Goal: Task Accomplishment & Management: Manage account settings

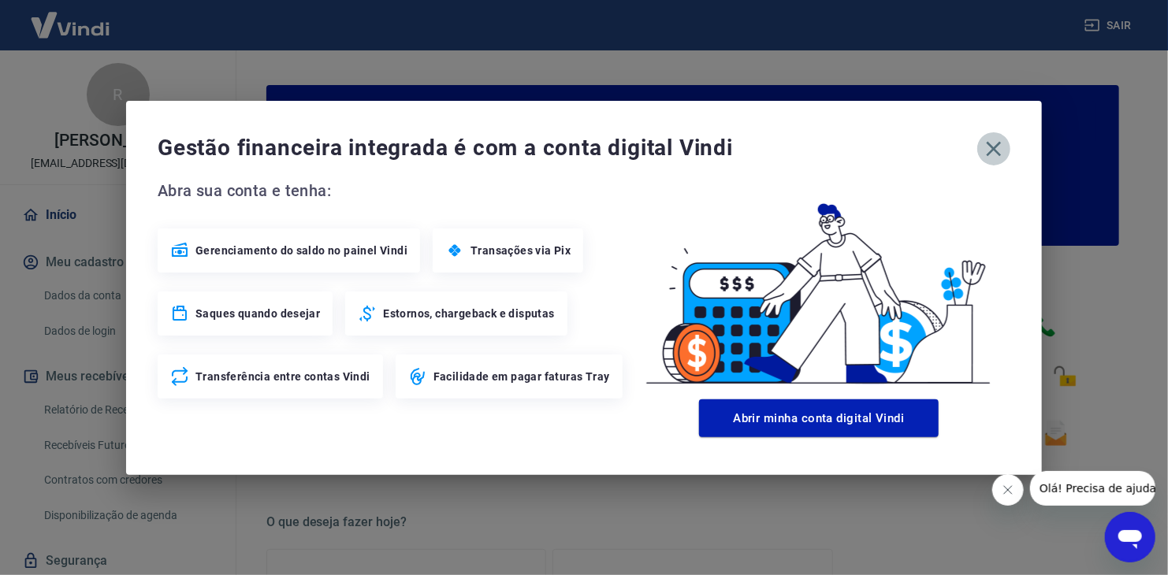
click at [996, 141] on icon "button" at bounding box center [993, 148] width 25 height 25
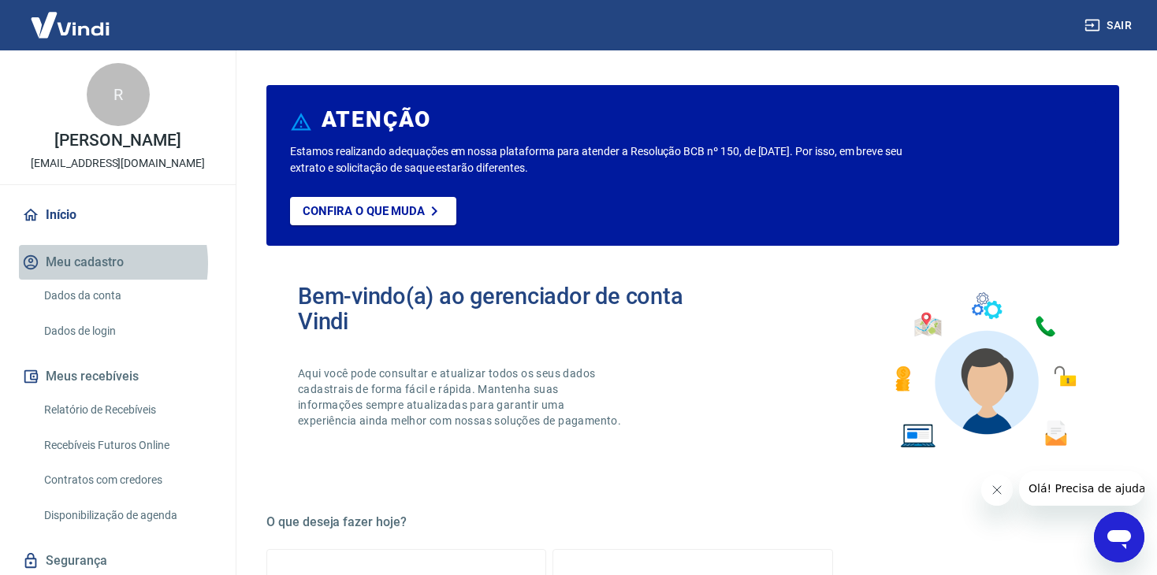
click at [79, 264] on button "Meu cadastro" at bounding box center [118, 262] width 198 height 35
click at [27, 255] on icon "button" at bounding box center [30, 262] width 17 height 17
click at [56, 262] on button "Meu cadastro" at bounding box center [118, 262] width 198 height 35
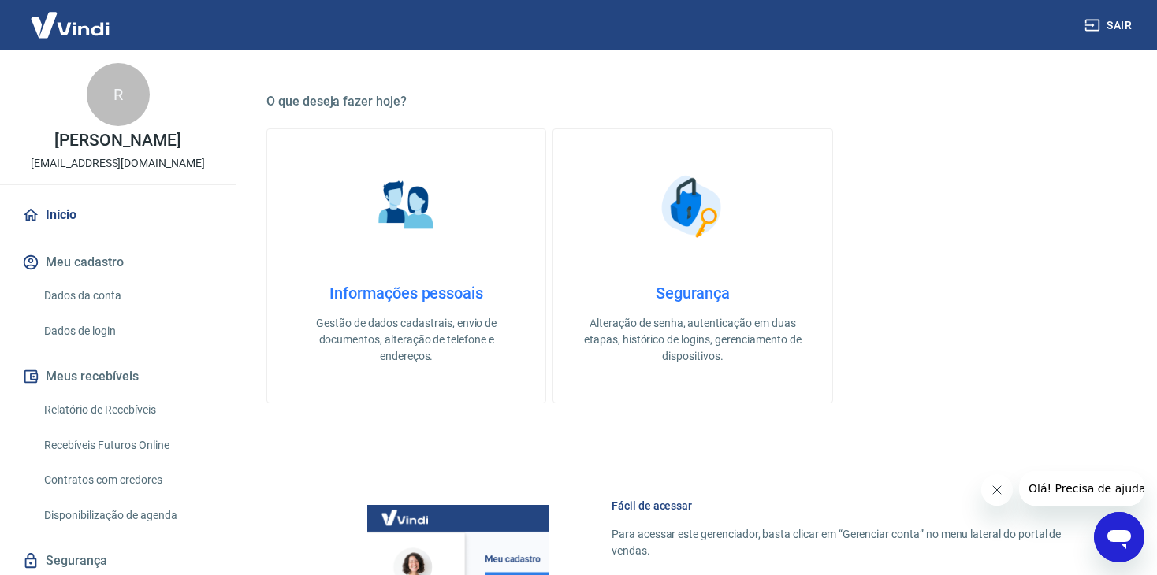
scroll to position [394, 0]
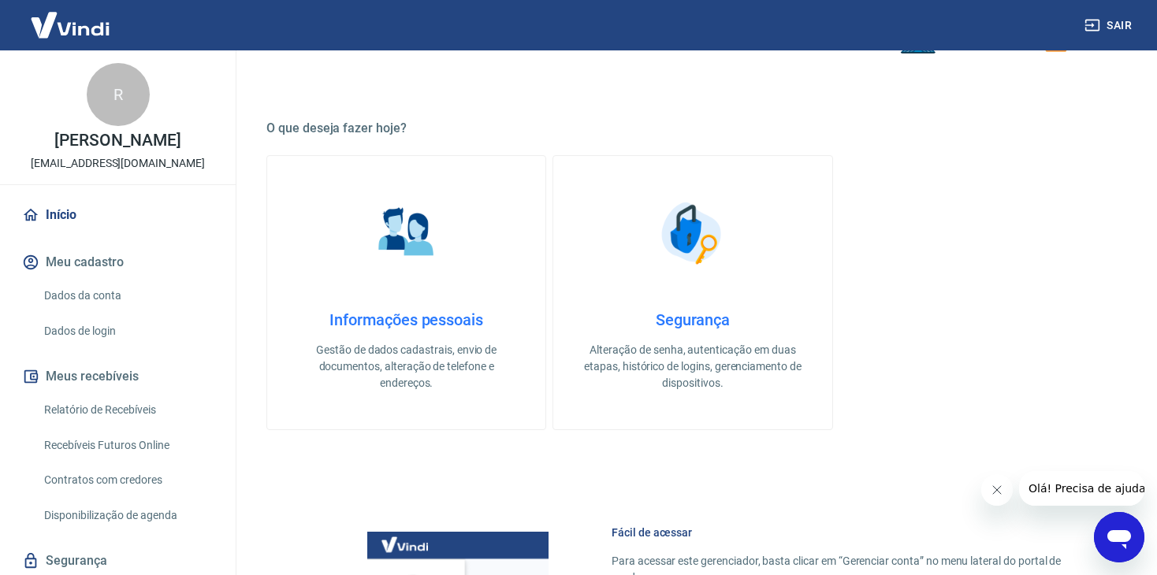
click at [83, 291] on link "Dados da conta" at bounding box center [127, 296] width 179 height 32
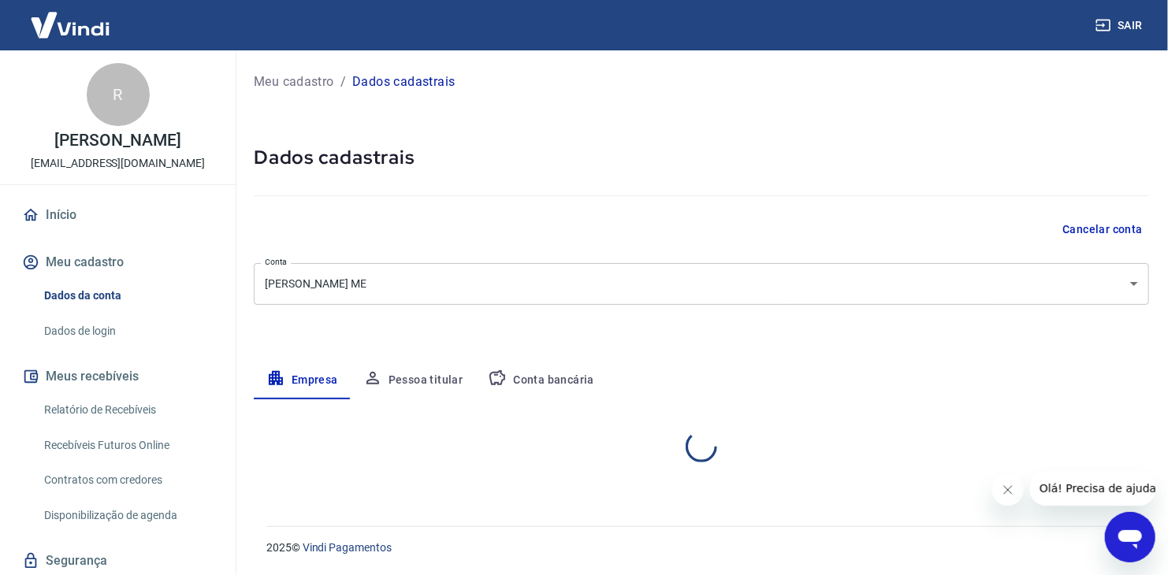
select select "PE"
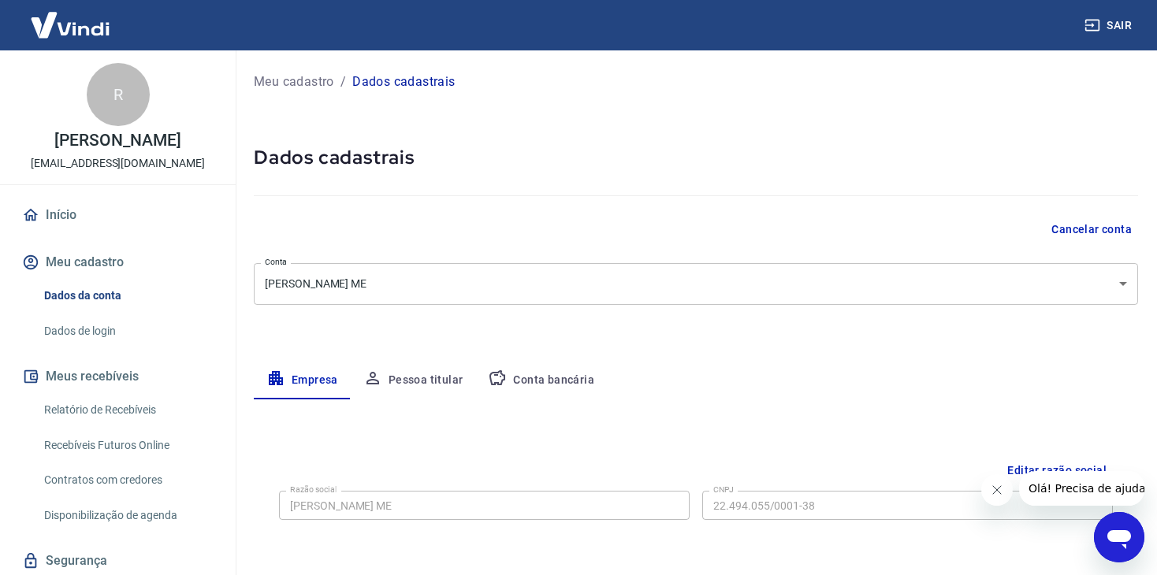
click at [759, 309] on div "Meu cadastro / Dados cadastrais Dados cadastrais Cancelar conta Conta F PEREIRA…" at bounding box center [696, 559] width 922 height 1018
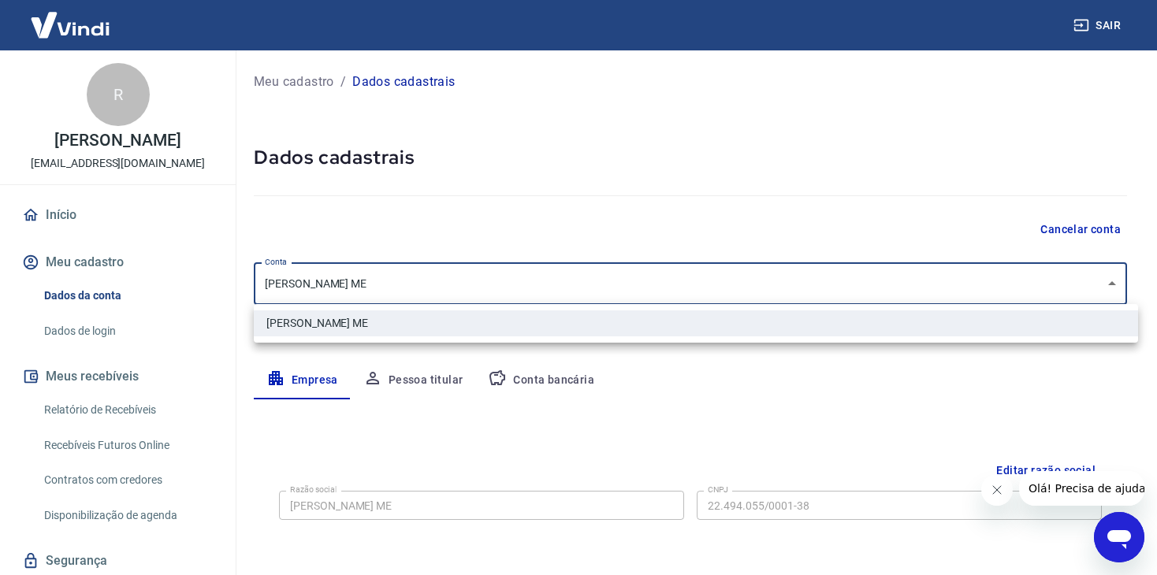
click at [759, 294] on body "Sair R Rinaldo Rafael lojasrinaldo@gmail.com Início Meu cadastro Dados da conta…" at bounding box center [578, 287] width 1157 height 575
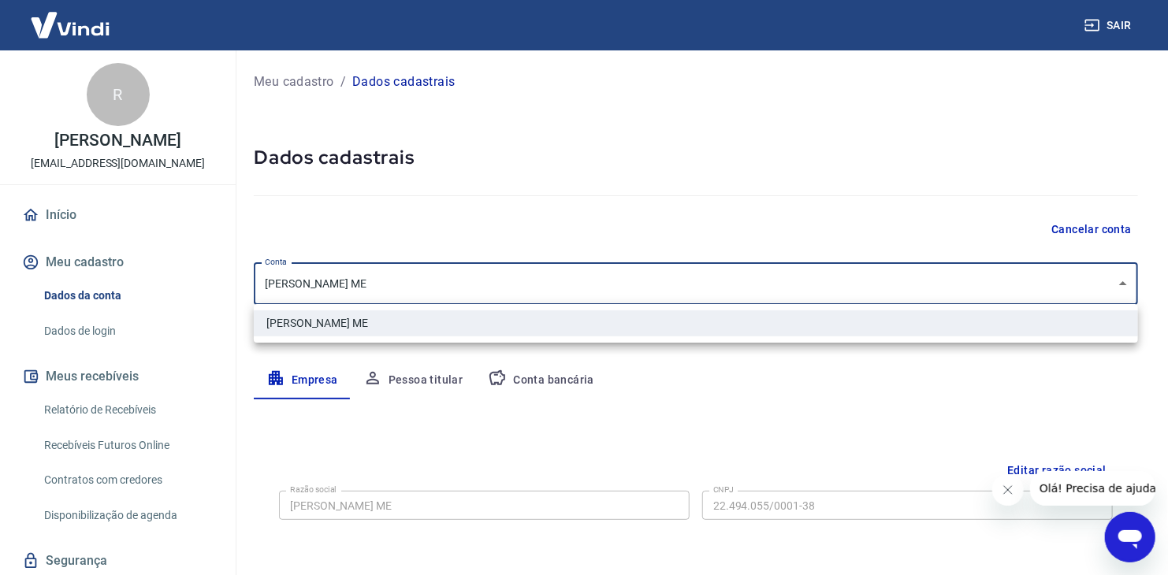
click at [760, 294] on div at bounding box center [584, 287] width 1168 height 575
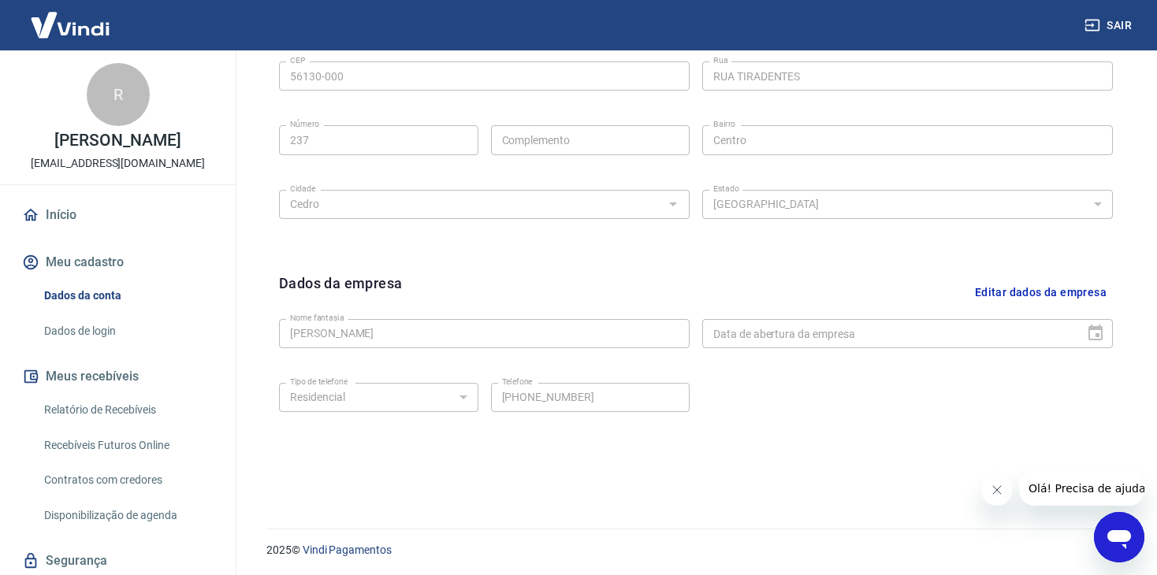
scroll to position [560, 0]
click at [1040, 300] on button "Editar dados da empresa" at bounding box center [1041, 291] width 144 height 40
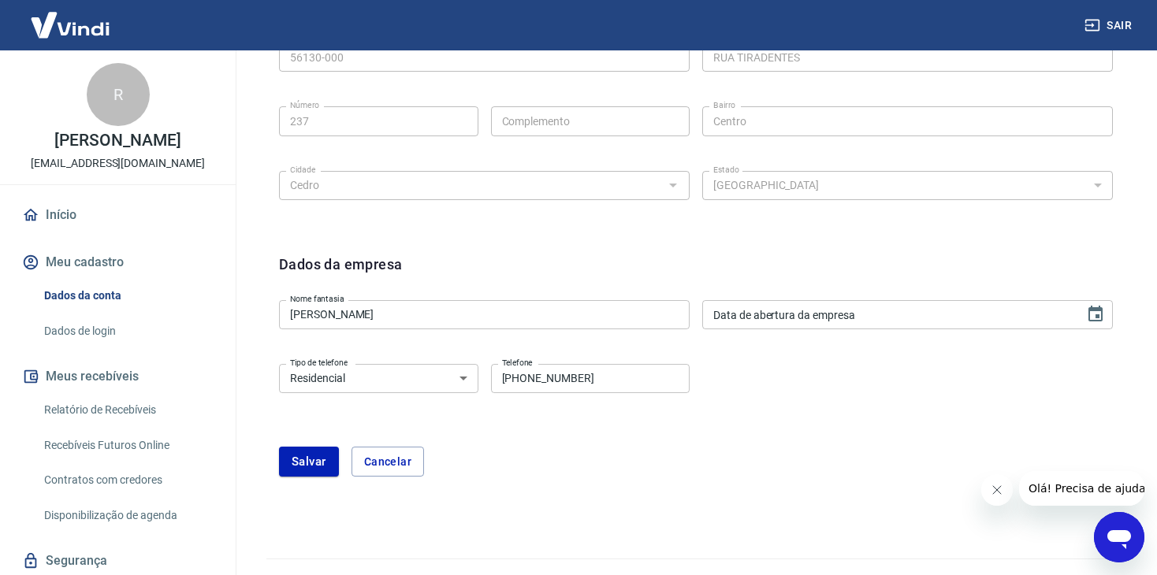
scroll to position [608, 0]
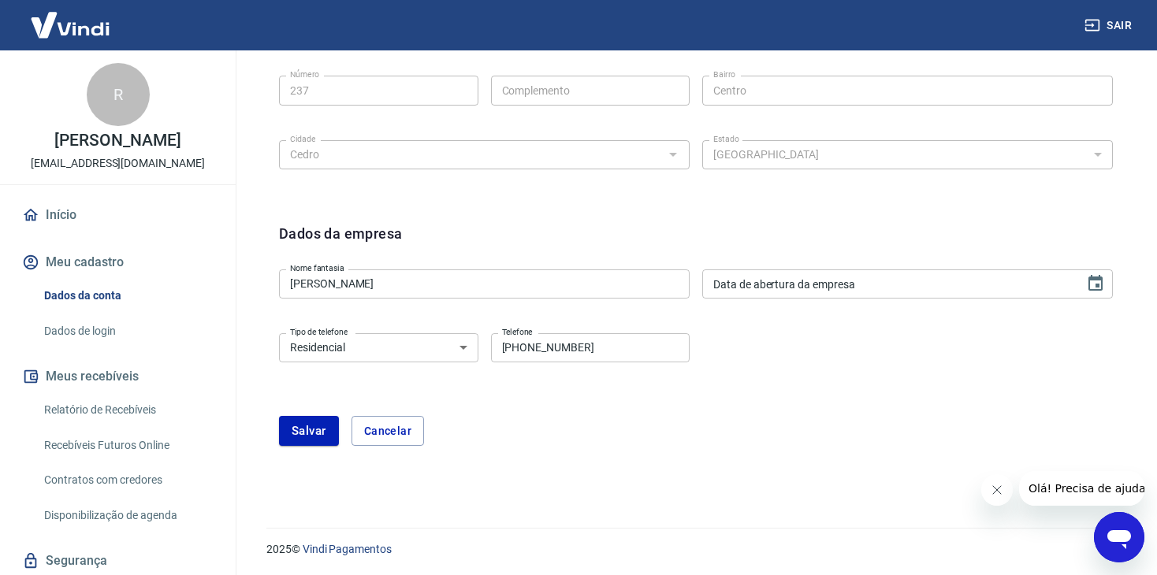
type input "DD/MM/YYYY"
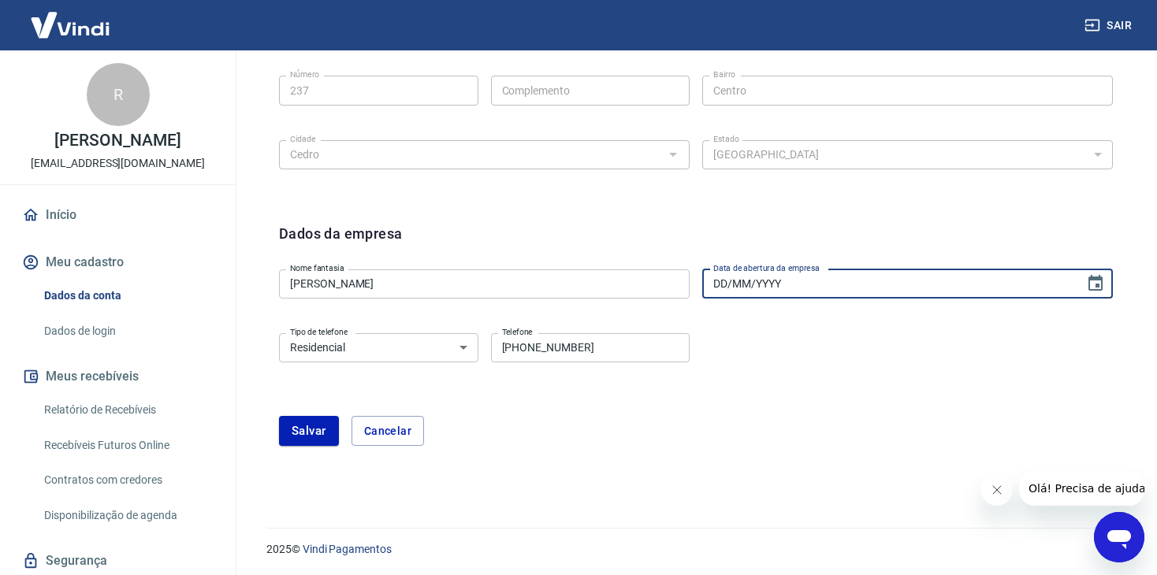
click at [835, 286] on input "DD/MM/YYYY" at bounding box center [887, 284] width 371 height 29
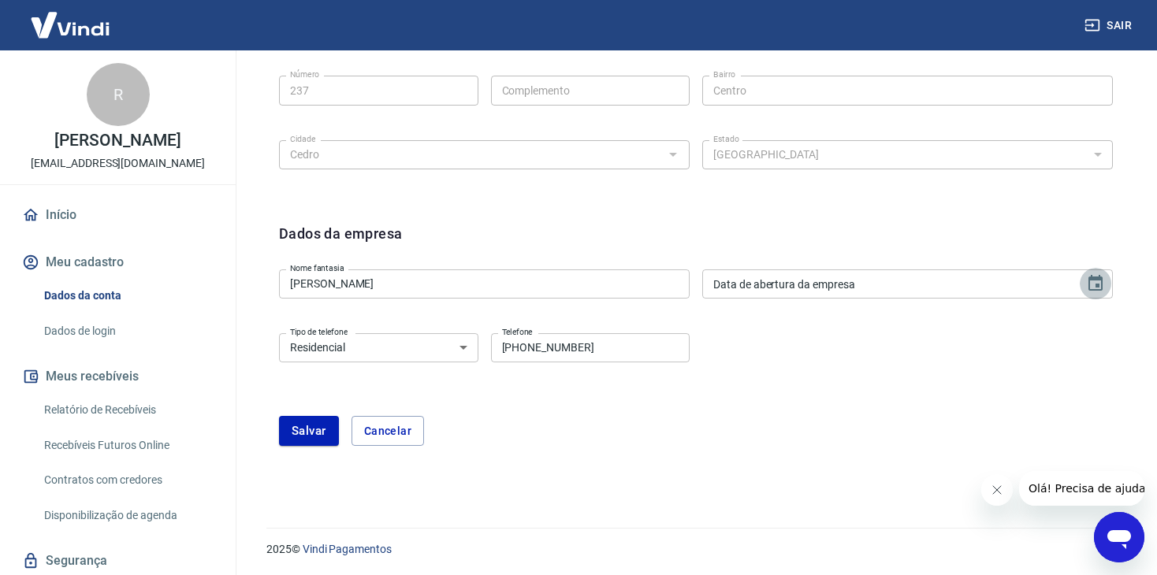
click at [1101, 287] on icon "Choose date" at bounding box center [1095, 283] width 14 height 16
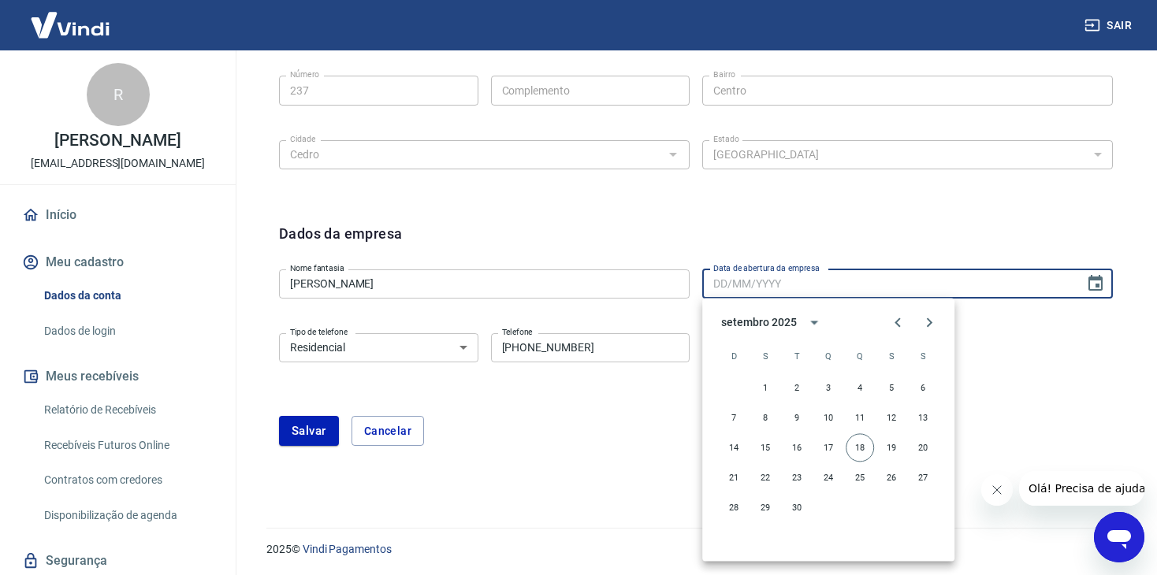
click at [753, 280] on input "Data de abertura da empresa" at bounding box center [887, 284] width 371 height 29
type input "DD/MM/YYYY"
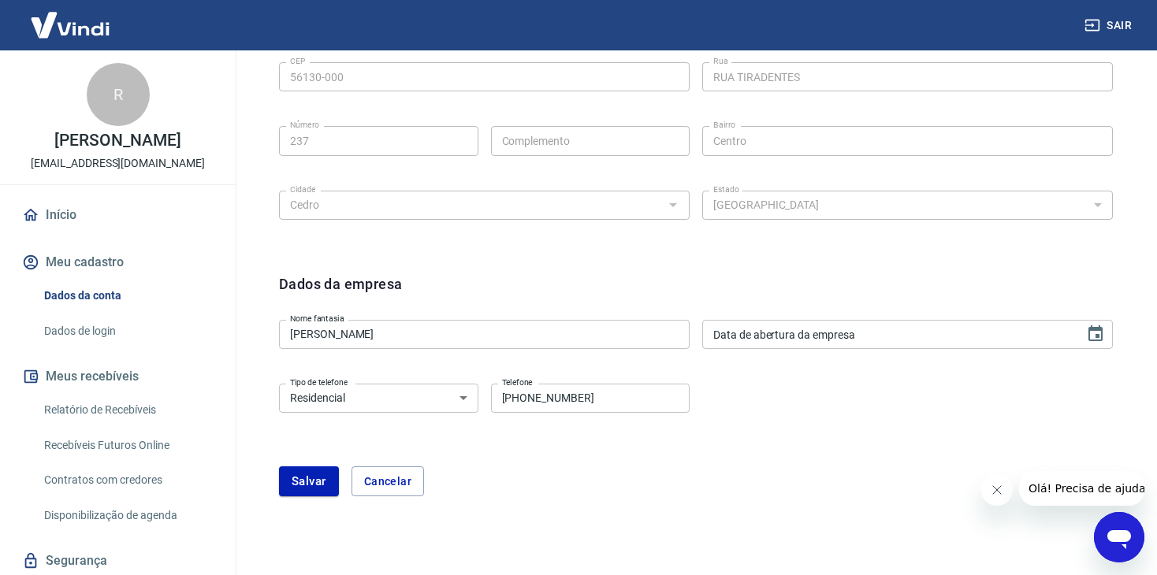
scroll to position [451, 0]
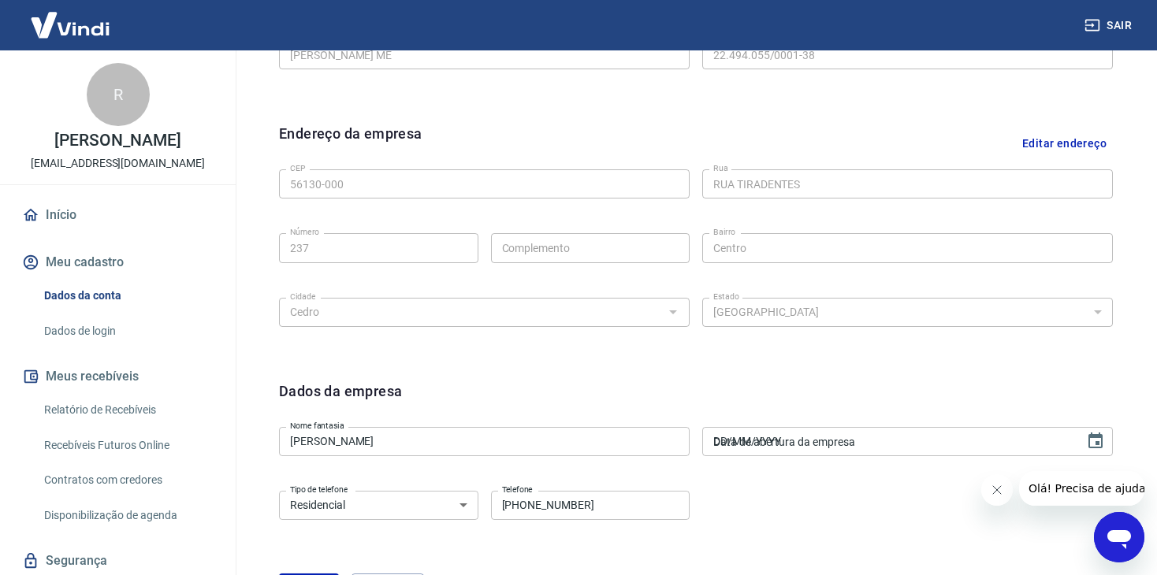
click at [737, 441] on input "DD/MM/YYYY" at bounding box center [887, 441] width 371 height 29
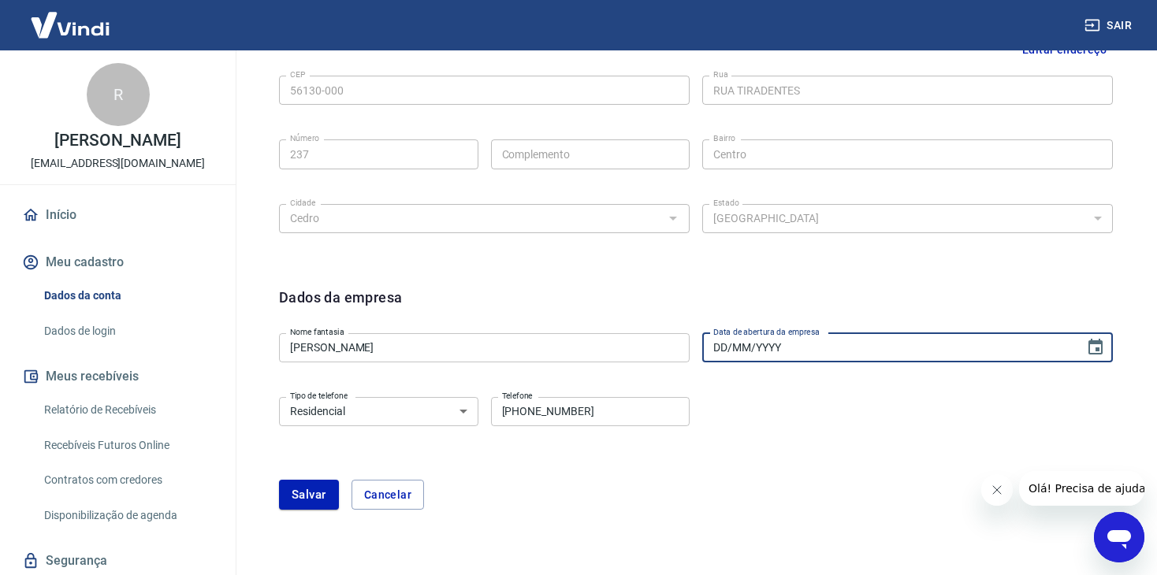
scroll to position [608, 0]
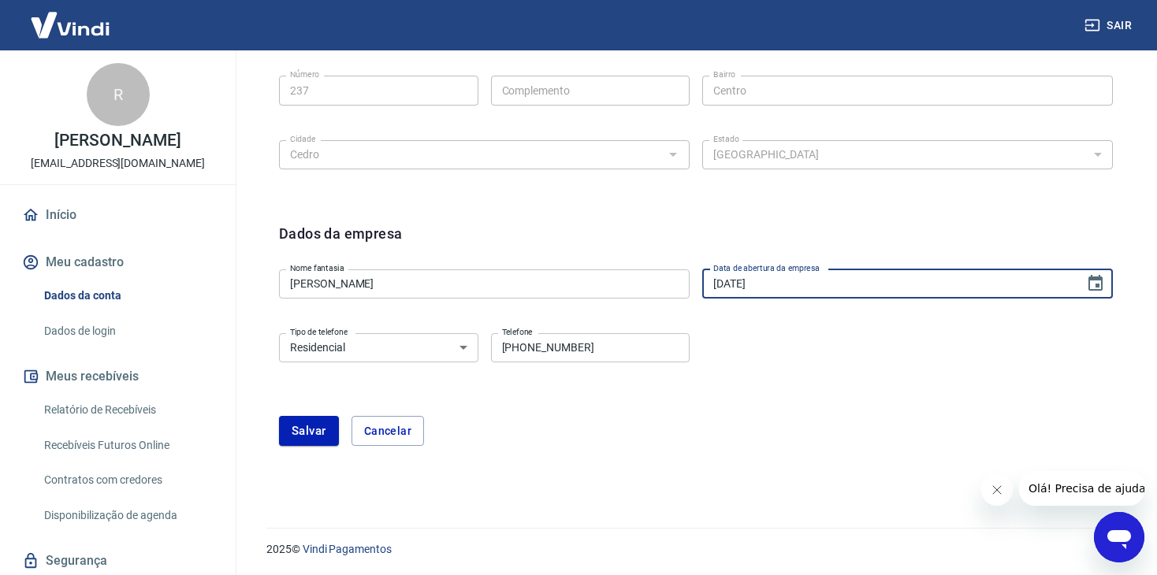
type input "[DATE]"
click at [885, 433] on div "Salvar Cancelar" at bounding box center [696, 431] width 834 height 30
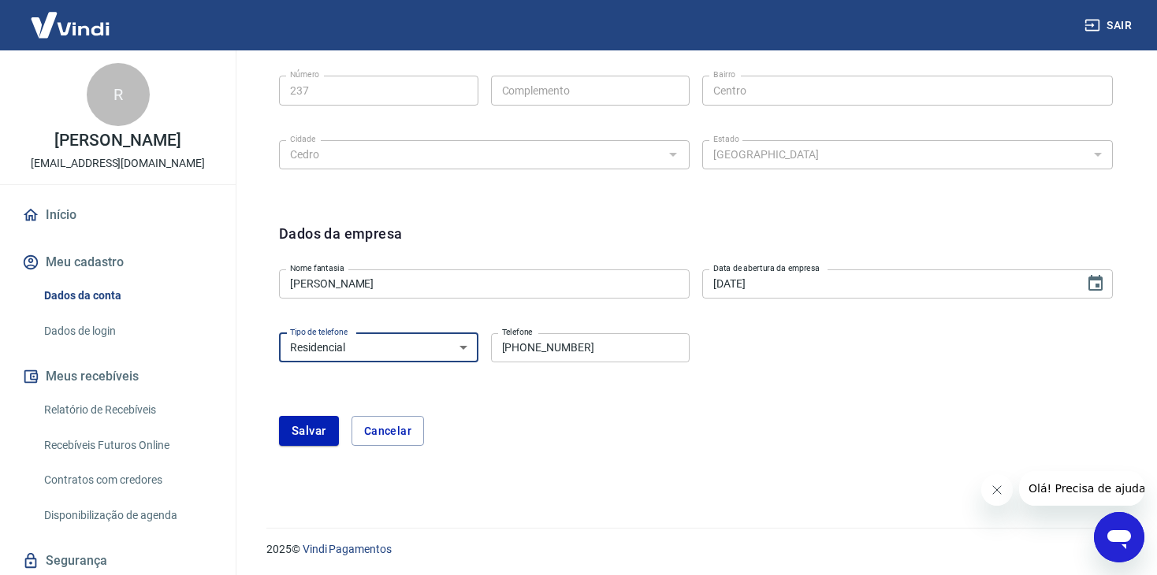
click at [430, 355] on select "Residencial Comercial" at bounding box center [378, 347] width 199 height 29
select select "business"
click at [279, 333] on select "Residencial Comercial" at bounding box center [378, 347] width 199 height 29
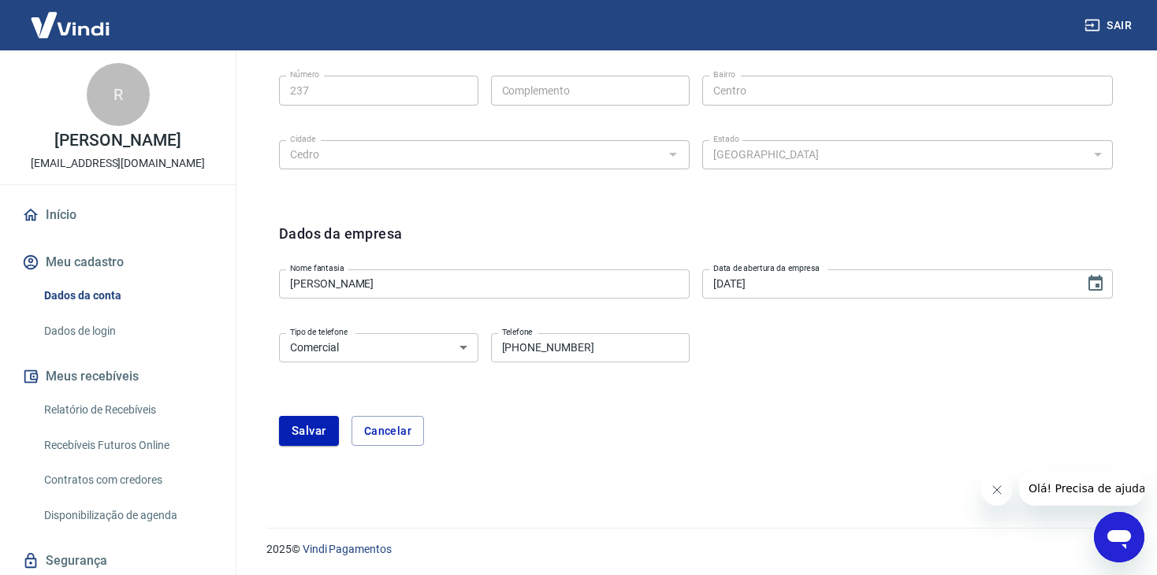
click at [694, 435] on div "Salvar Cancelar" at bounding box center [696, 431] width 834 height 30
click at [315, 430] on button "Salvar" at bounding box center [309, 431] width 60 height 30
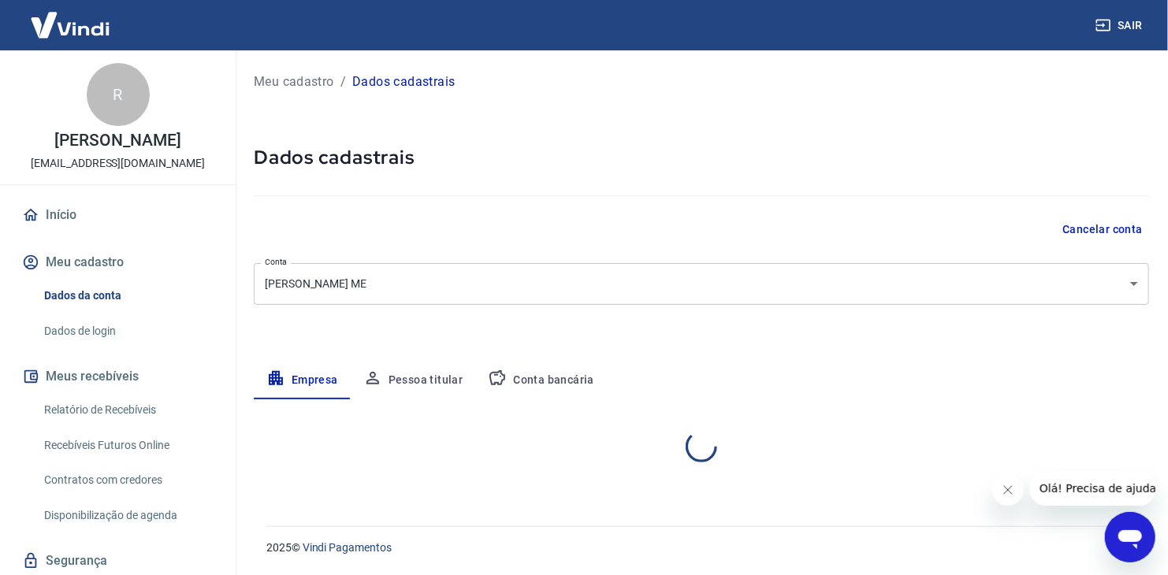
select select "PE"
select select "business"
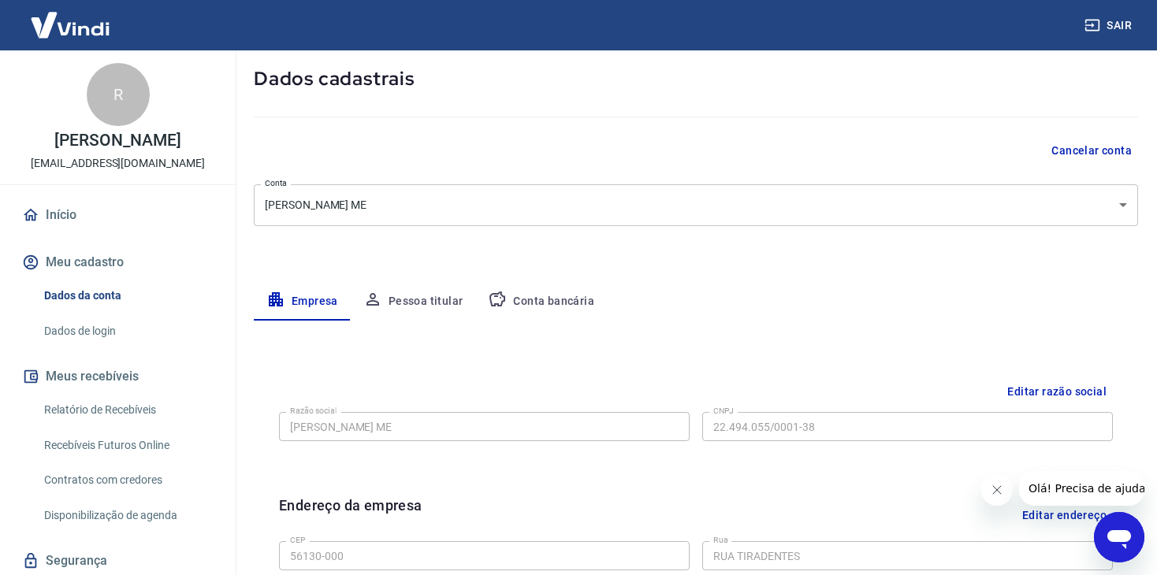
scroll to position [158, 0]
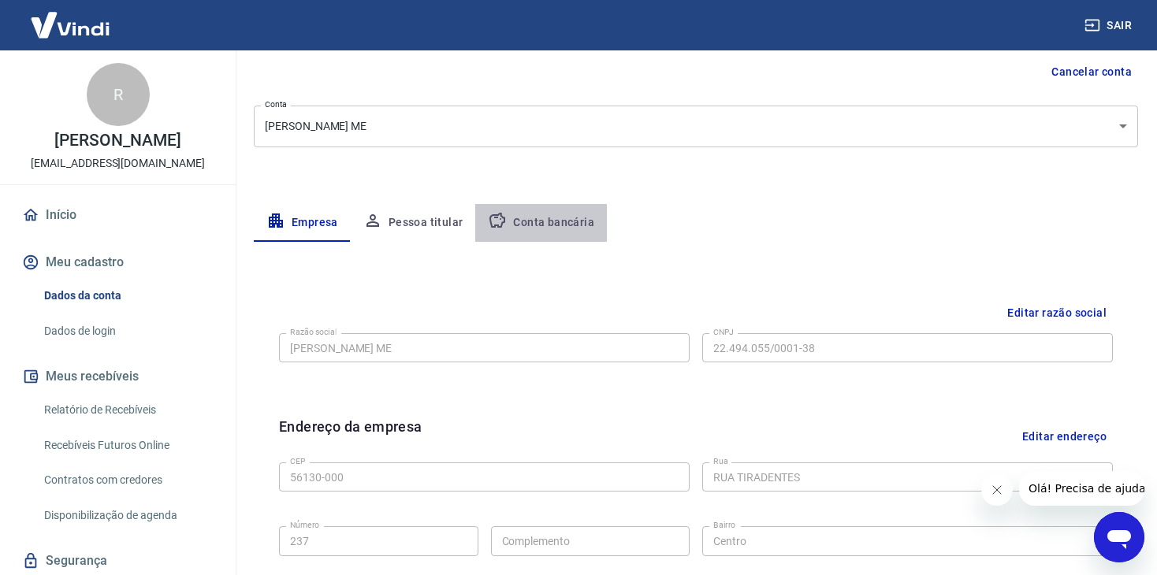
click at [560, 227] on button "Conta bancária" at bounding box center [541, 223] width 132 height 38
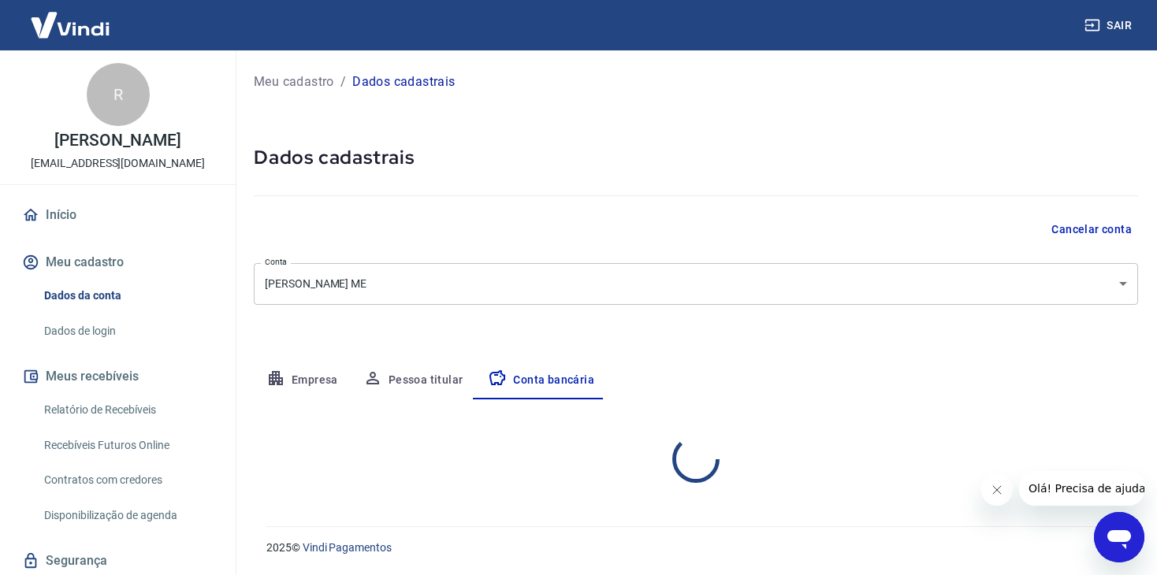
select select "1"
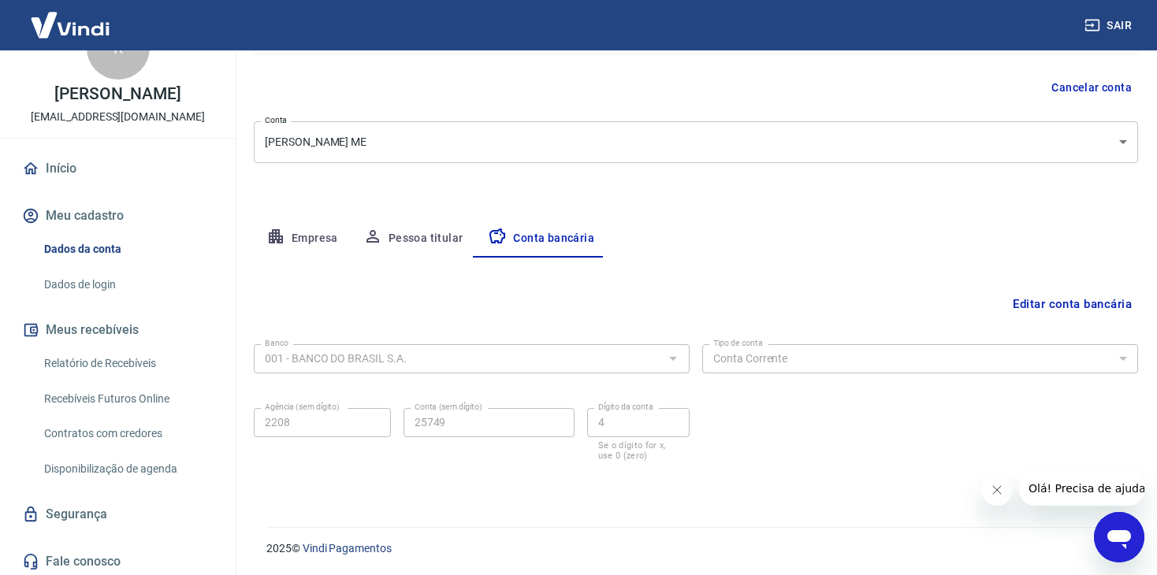
scroll to position [50, 0]
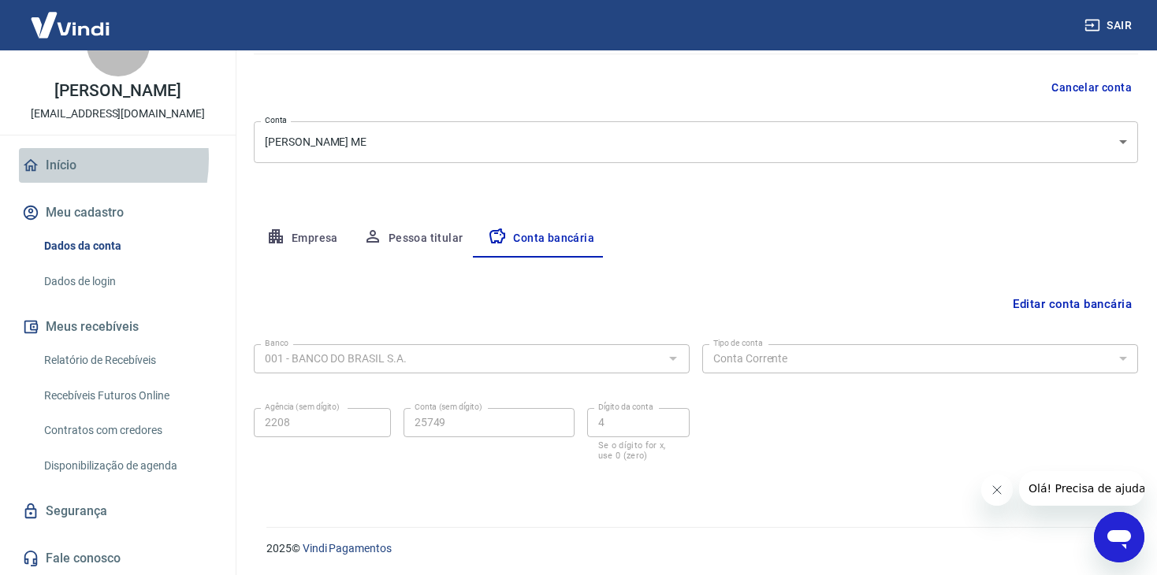
click at [49, 158] on link "Início" at bounding box center [118, 165] width 198 height 35
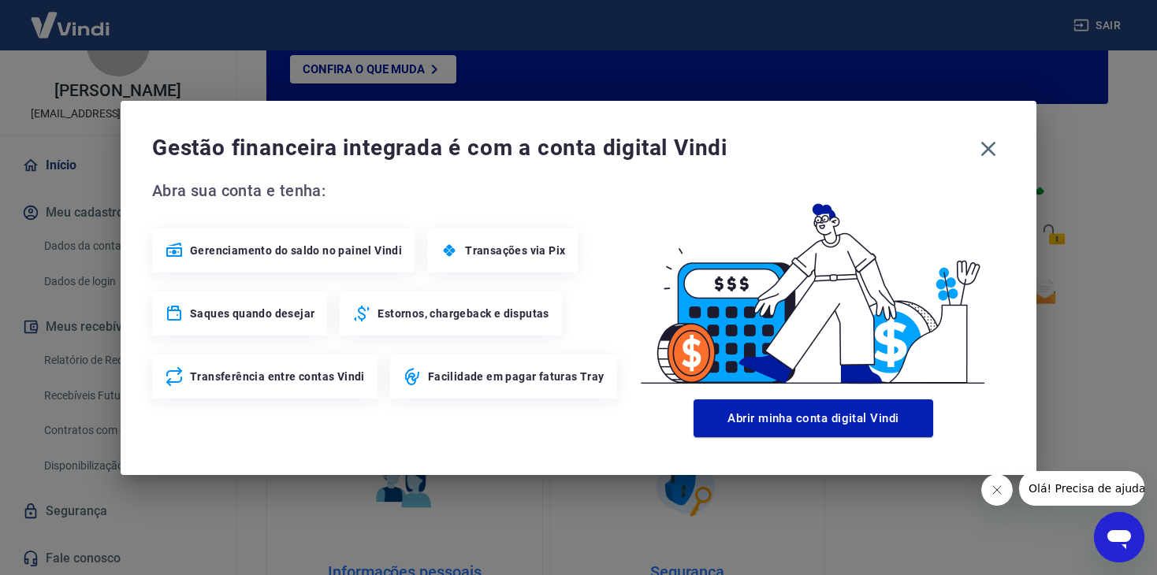
scroll to position [831, 0]
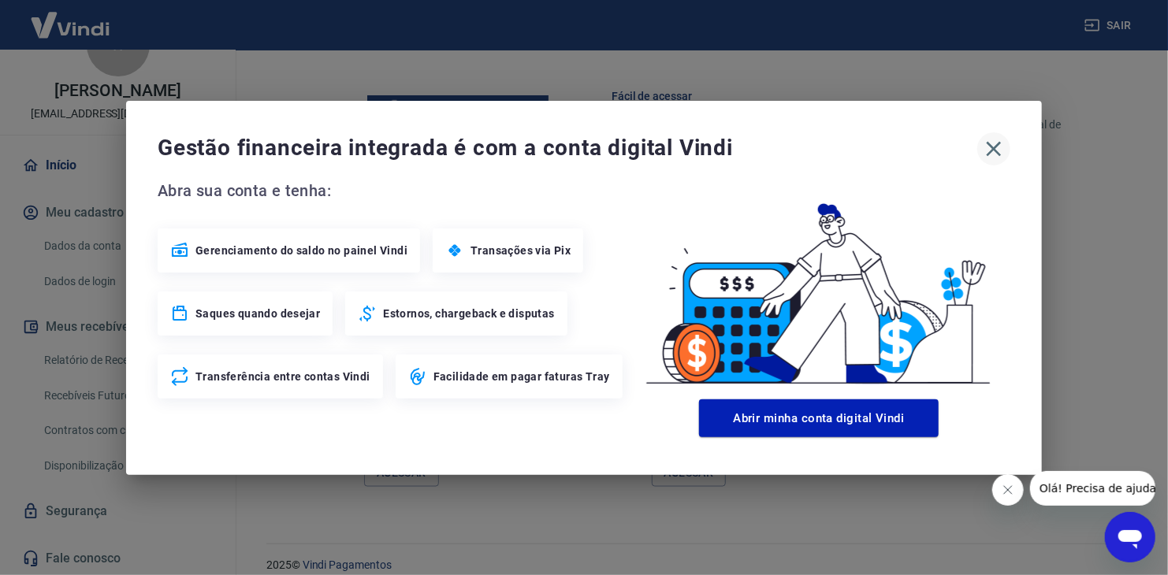
click at [993, 150] on icon "button" at bounding box center [994, 148] width 15 height 15
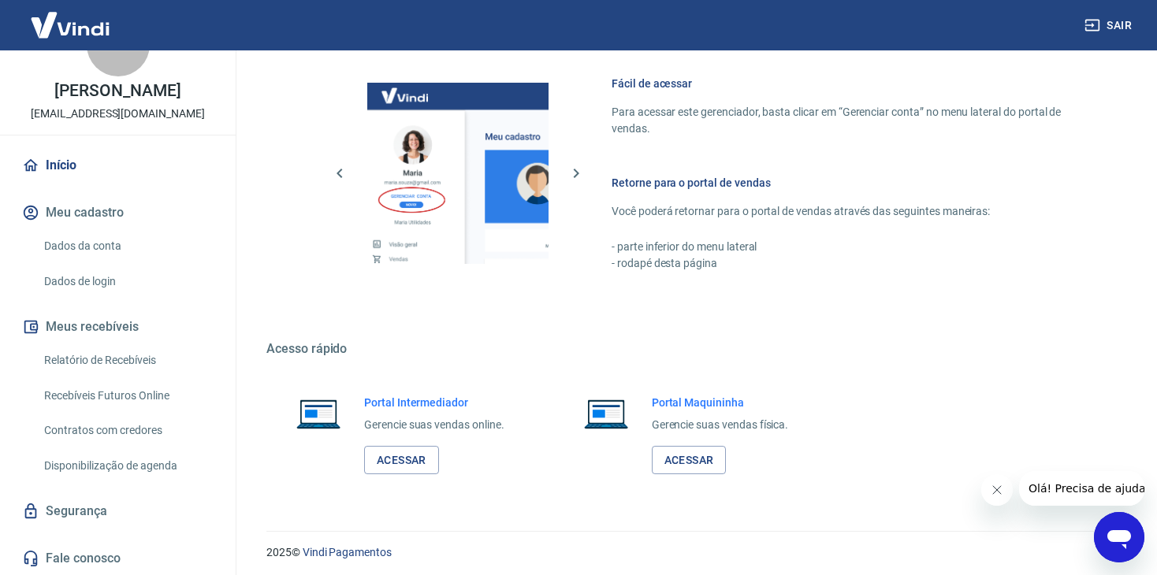
scroll to position [847, 0]
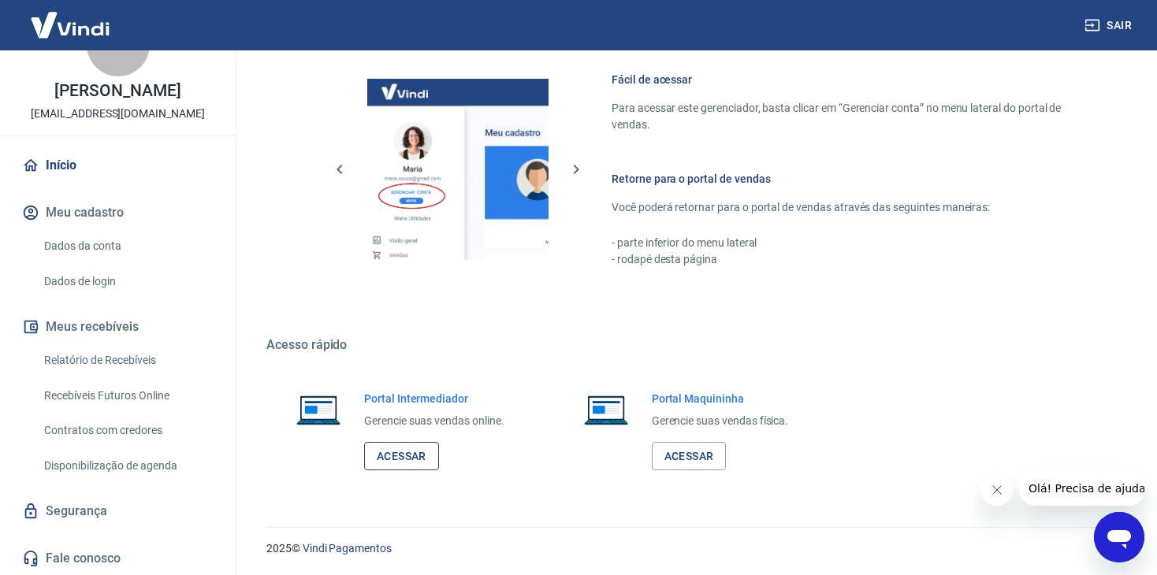
click at [402, 451] on link "Acessar" at bounding box center [401, 456] width 75 height 29
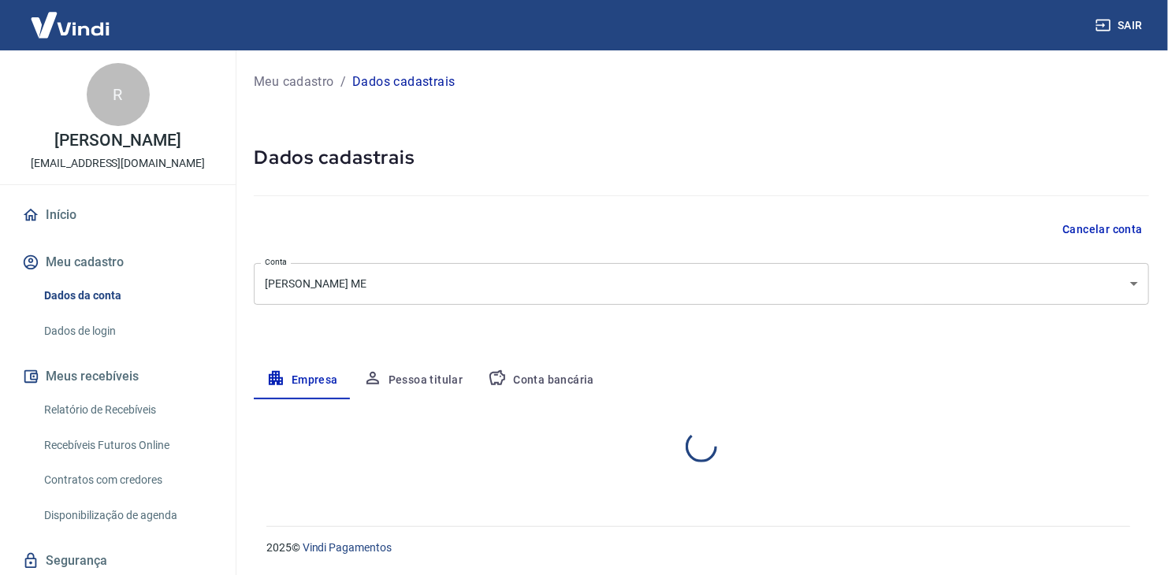
select select "PE"
select select "business"
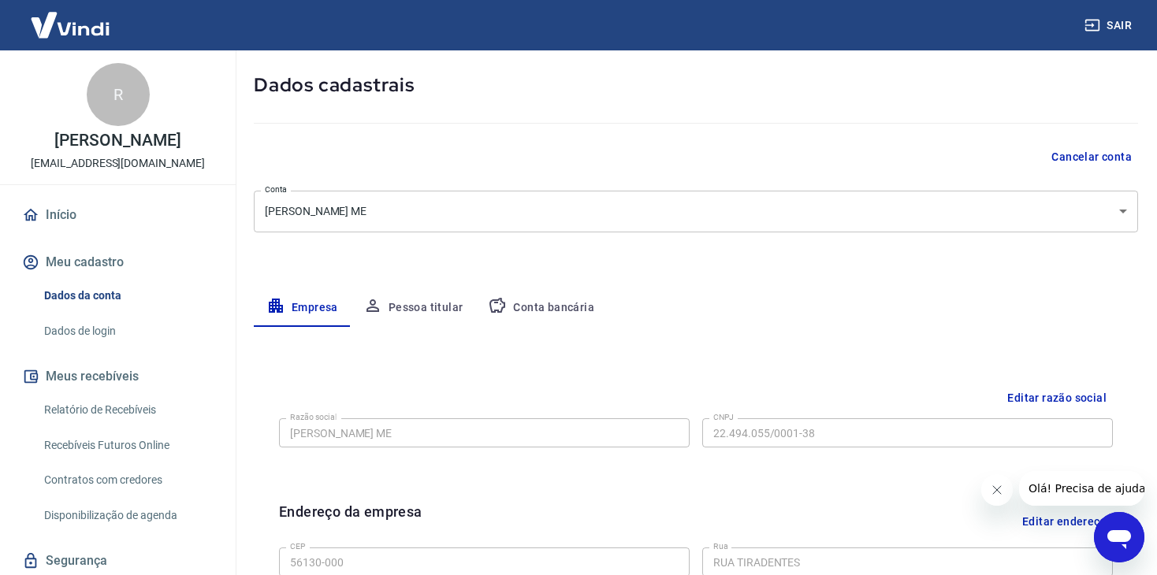
scroll to position [158, 0]
